Goal: Transaction & Acquisition: Purchase product/service

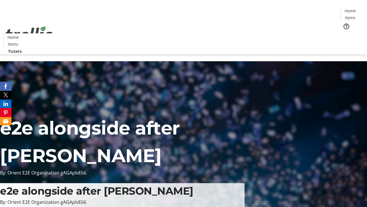
click at [345, 33] on span "Tickets" at bounding box center [352, 36] width 14 height 6
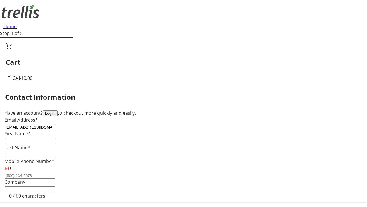
type input "[EMAIL_ADDRESS][DOMAIN_NAME]"
type input "America"
type input "Hirthe"
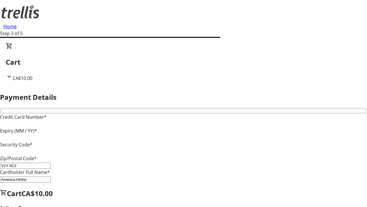
type input "V1Y 0C2"
